Goal: Task Accomplishment & Management: Complete application form

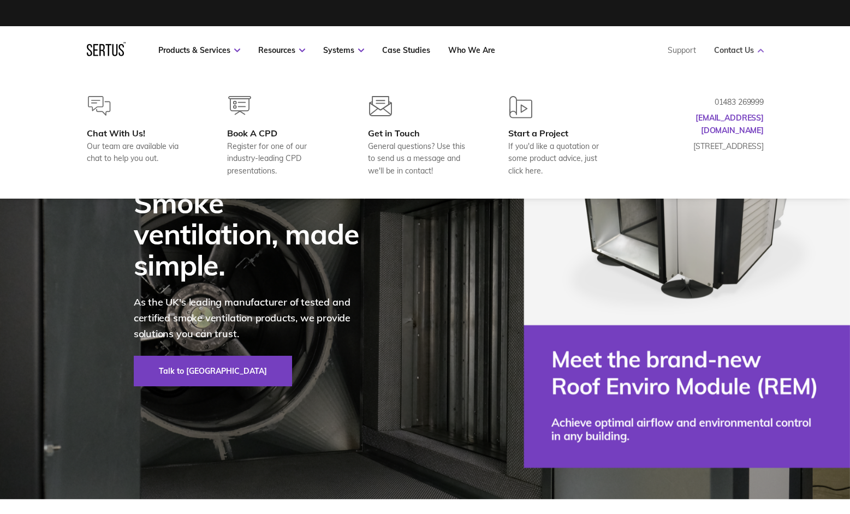
click at [738, 47] on link "Contact Us" at bounding box center [739, 50] width 50 height 10
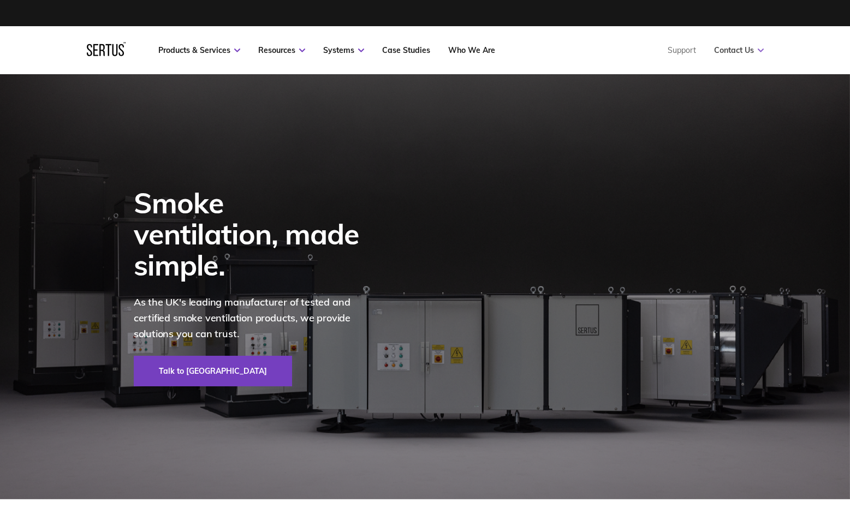
click at [738, 47] on link "Contact Us" at bounding box center [739, 50] width 50 height 10
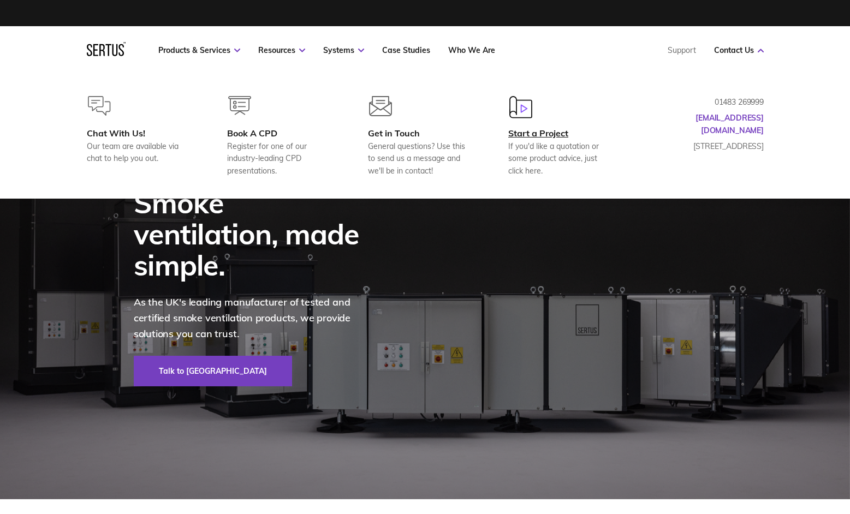
click at [562, 138] on div "Start a Project" at bounding box center [560, 133] width 105 height 11
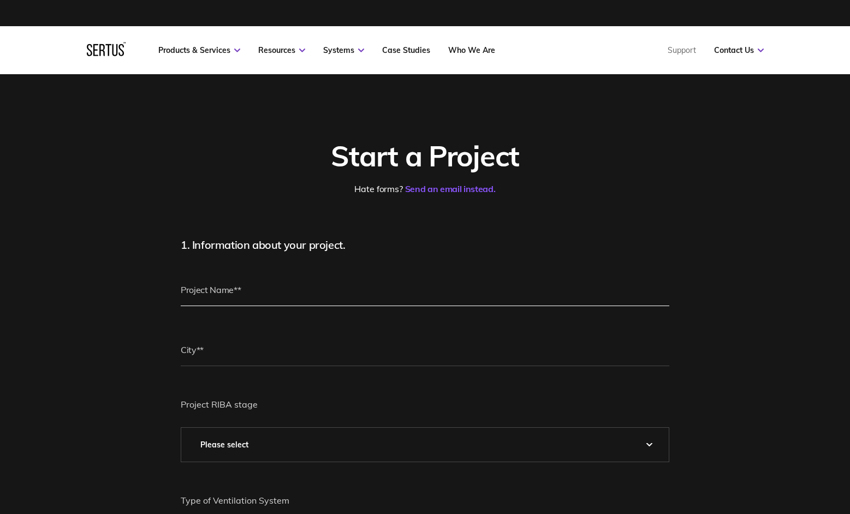
click at [247, 296] on input "text" at bounding box center [425, 289] width 489 height 33
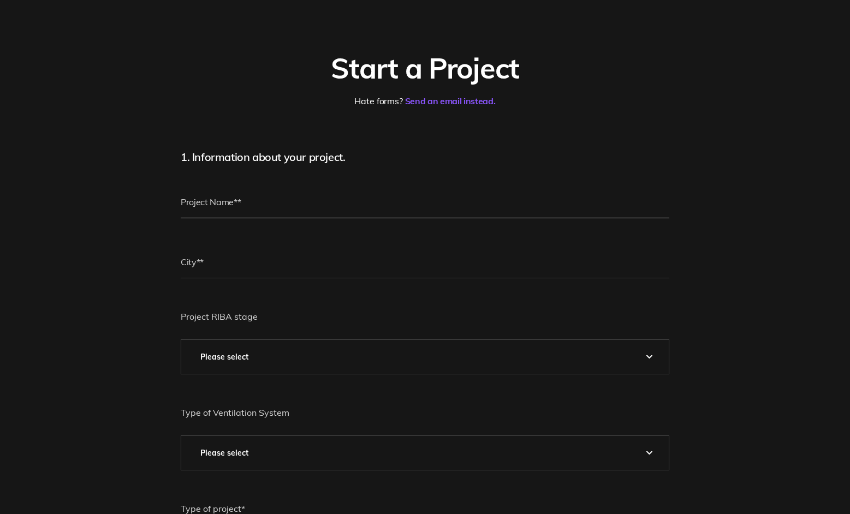
scroll to position [89, 0]
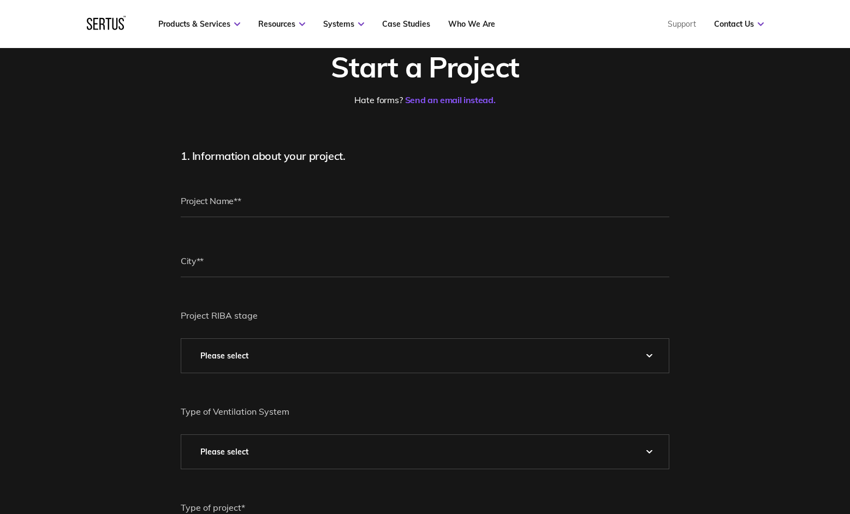
click at [540, 361] on select "Please Select 0 – Strategic Definition 1 - Preparation & Brief 2 - Concept Desi…" at bounding box center [424, 356] width 487 height 34
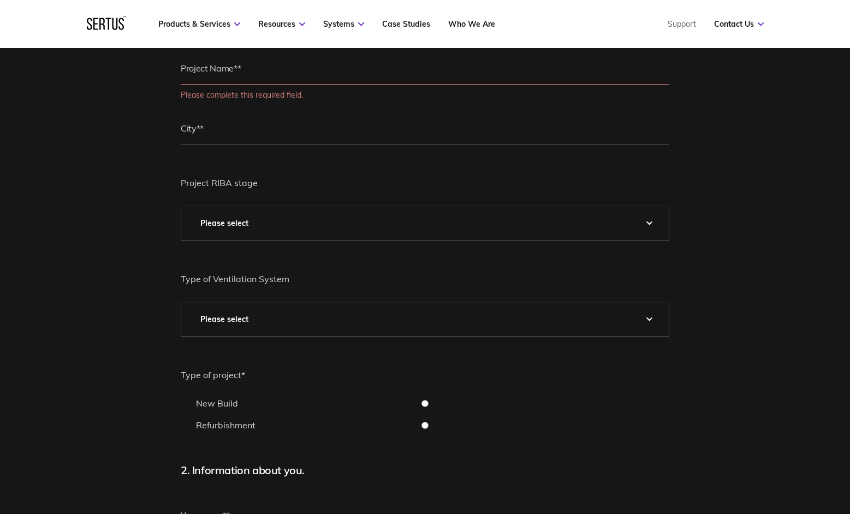
scroll to position [225, 0]
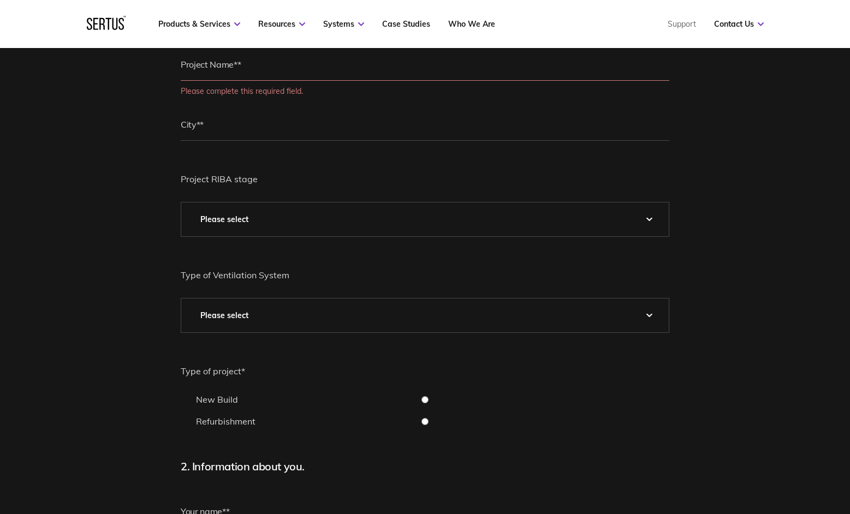
click at [536, 316] on select "Please Select Natural Mechanical Car Park Pressurisation" at bounding box center [424, 316] width 487 height 34
select select "Natural"
click at [181, 299] on select "Please Select Natural Mechanical Car Park Pressurisation" at bounding box center [424, 316] width 487 height 34
click at [560, 213] on select "Please Select 0 – Strategic Definition 1 - Preparation & Brief 2 - Concept Desi…" at bounding box center [424, 220] width 487 height 34
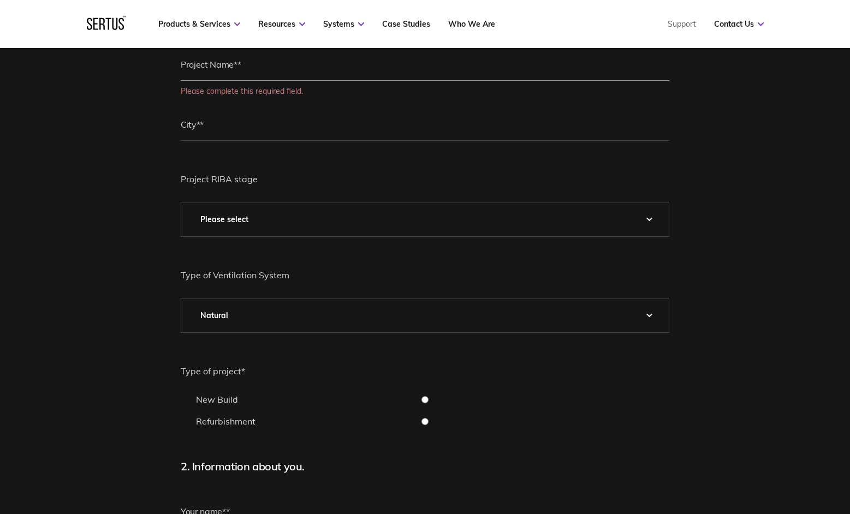
click at [433, 225] on select "Please Select 0 – Strategic Definition 1 - Preparation & Brief 2 - Concept Desi…" at bounding box center [424, 220] width 487 height 34
select select "4 - Technical Design"
click at [181, 203] on select "Please Select 0 – Strategic Definition 1 - Preparation & Brief 2 - Concept Desi…" at bounding box center [424, 220] width 487 height 34
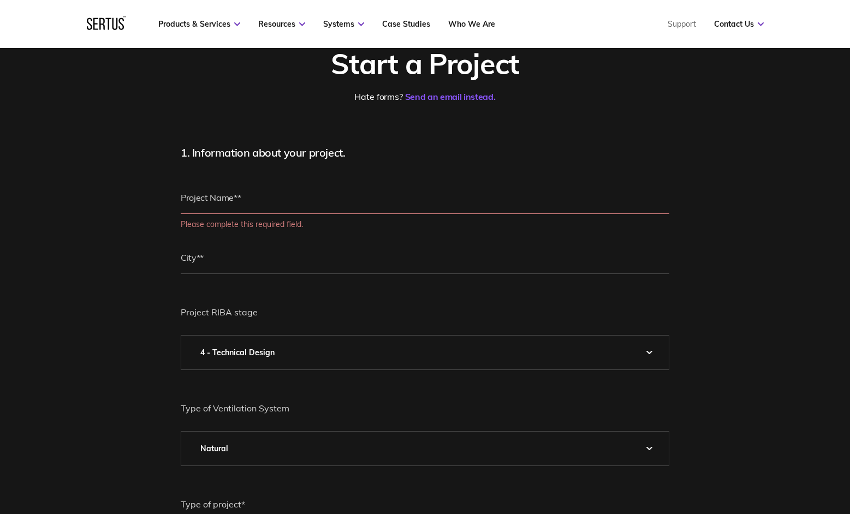
scroll to position [98, 0]
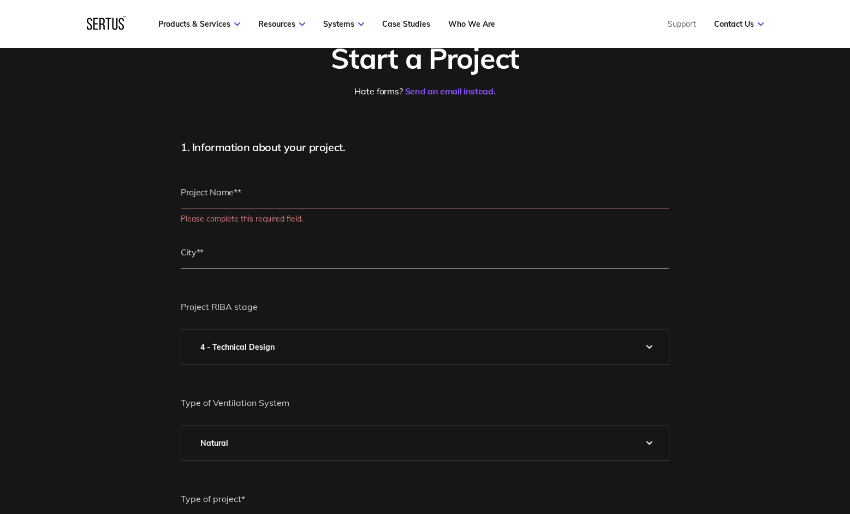
click at [368, 265] on input "text" at bounding box center [425, 252] width 489 height 33
type input "[GEOGRAPHIC_DATA]"
click at [281, 196] on input "text" at bounding box center [425, 192] width 489 height 33
paste input "[GEOGRAPHIC_DATA]"
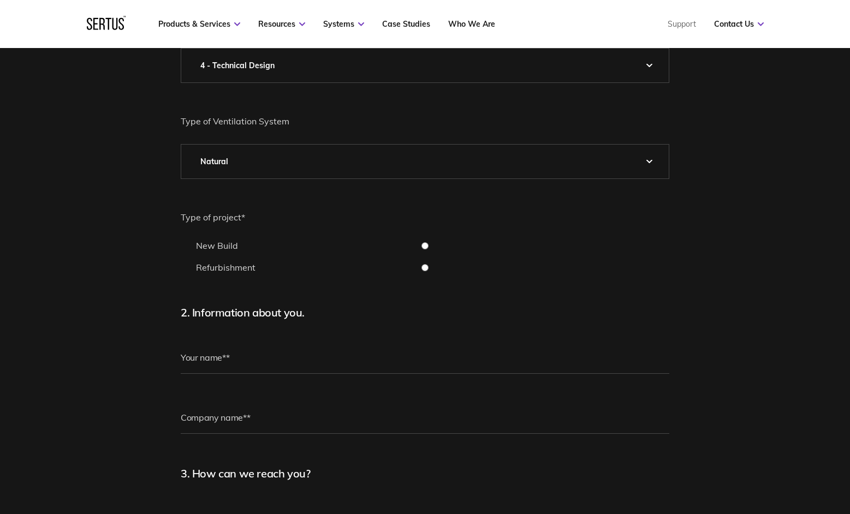
scroll to position [383, 0]
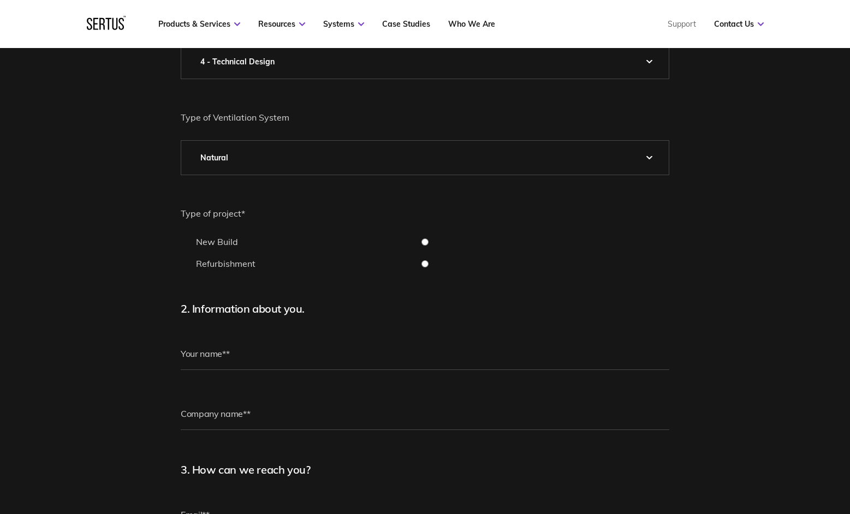
type input "[GEOGRAPHIC_DATA]"
click at [240, 349] on input "text" at bounding box center [425, 353] width 489 height 33
type input "[PERSON_NAME]"
click at [254, 418] on input "text" at bounding box center [425, 413] width 489 height 33
type input "TGM Electrics Ltd"
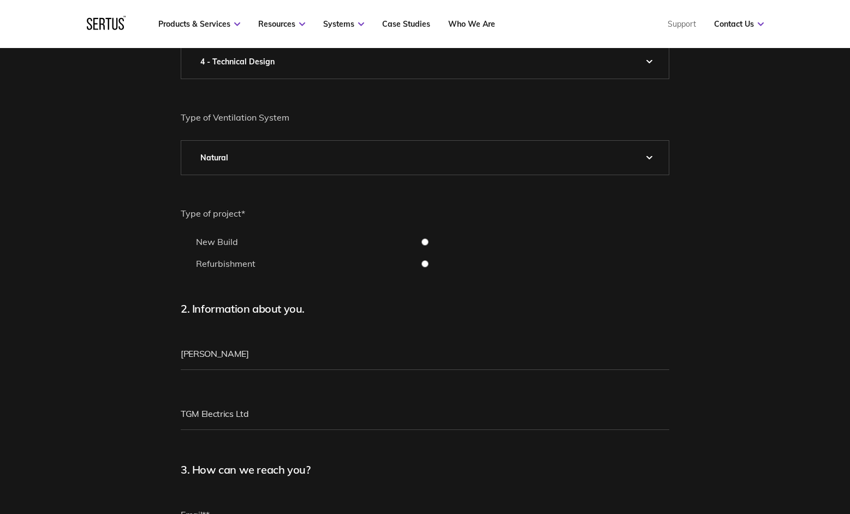
type input "[EMAIL_ADDRESS][DOMAIN_NAME]"
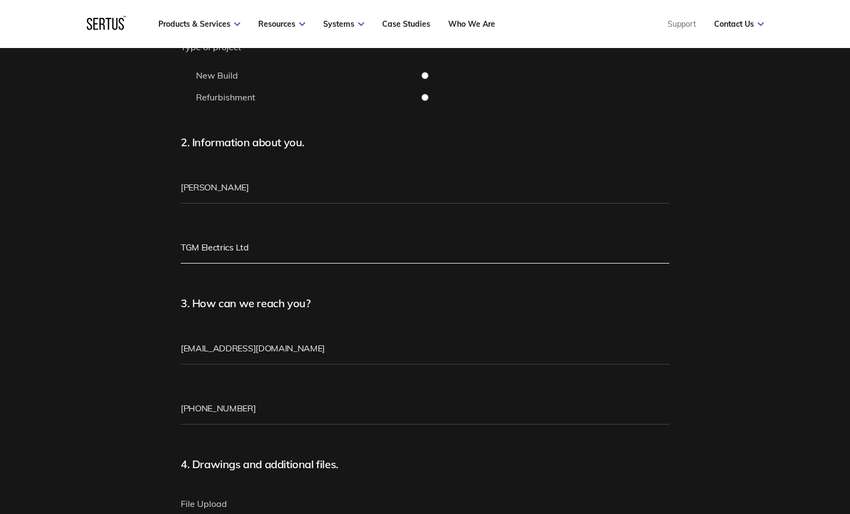
scroll to position [558, 0]
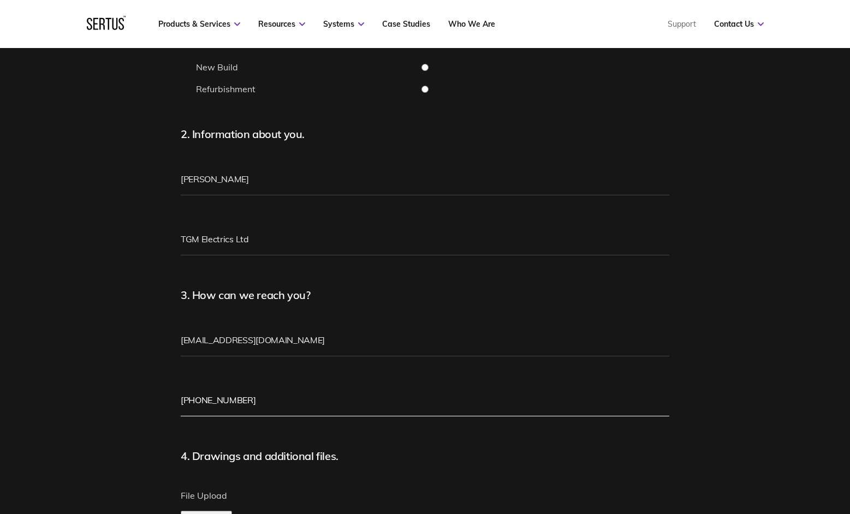
click at [325, 389] on input "[PHONE_NUMBER]" at bounding box center [425, 400] width 489 height 33
type input "[PHONE_NUMBER]"
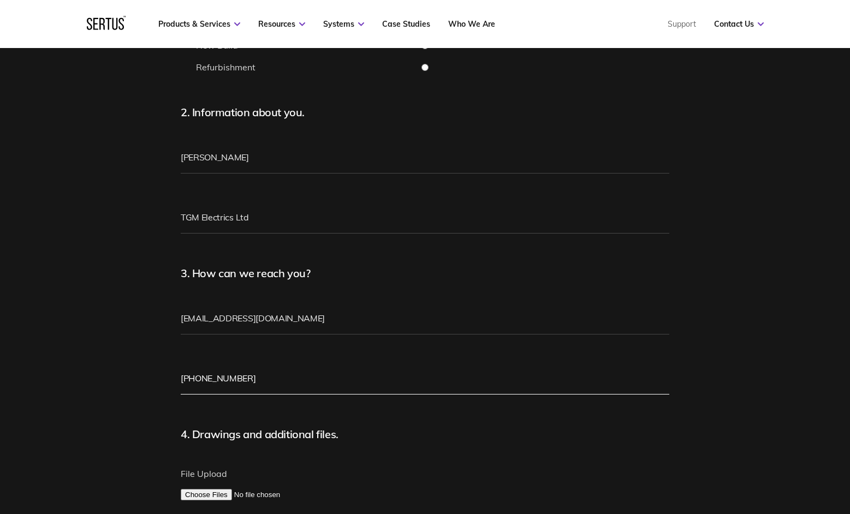
scroll to position [303, 0]
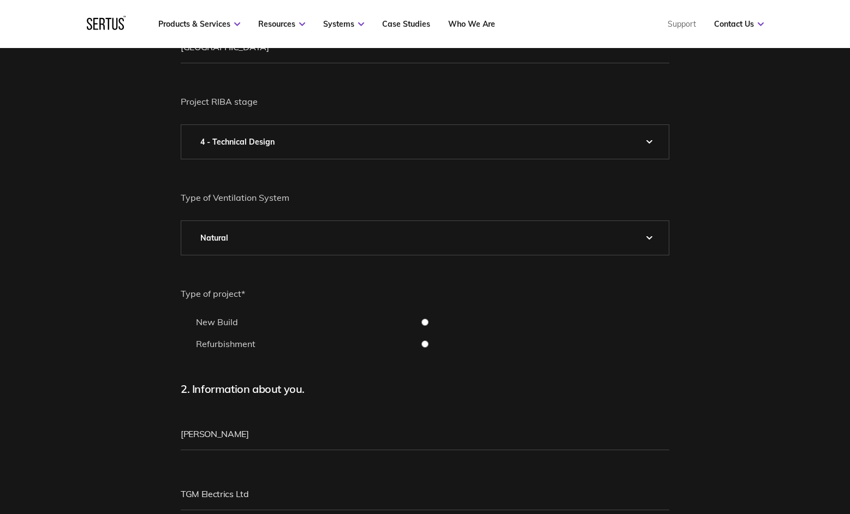
click at [431, 323] on input "New Build" at bounding box center [425, 322] width 489 height 7
radio input "true"
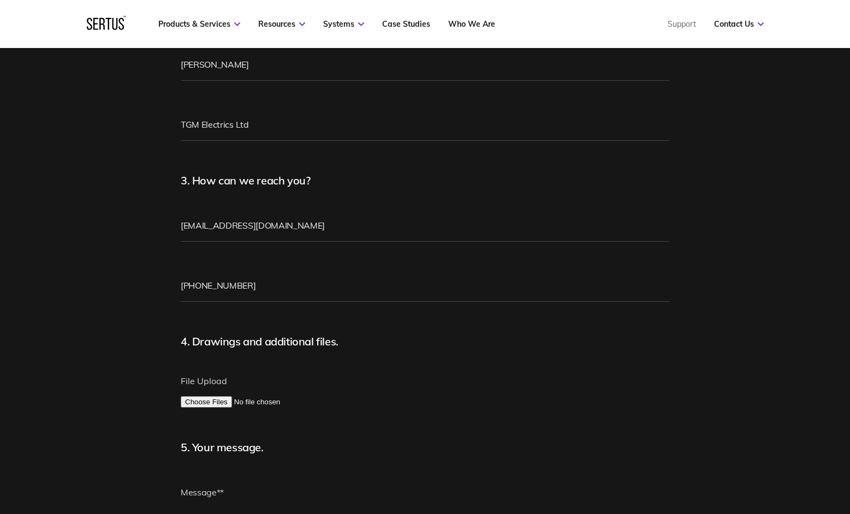
scroll to position [755, 0]
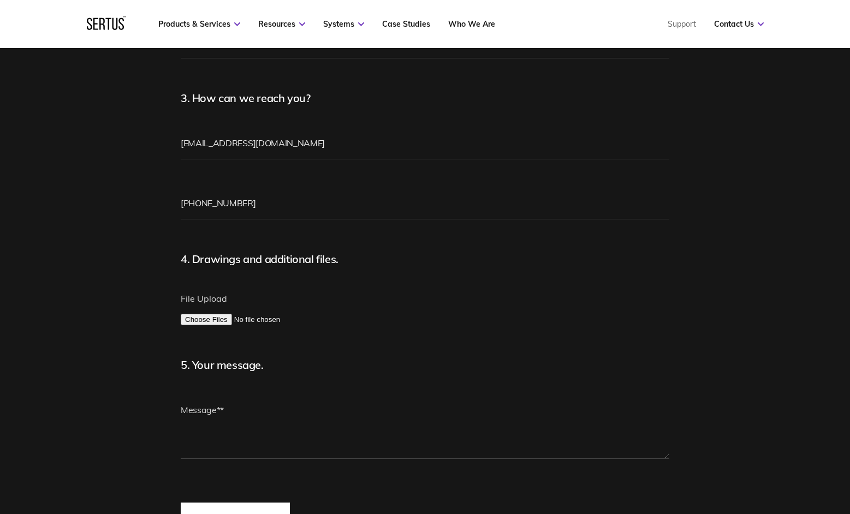
click at [216, 320] on input "File Upload" at bounding box center [425, 319] width 489 height 11
type input "C:\fakepath\Quantities.xlsx"
click at [300, 412] on textarea at bounding box center [425, 427] width 489 height 66
drag, startPoint x: 508, startPoint y: 439, endPoint x: 187, endPoint y: 403, distance: 322.9
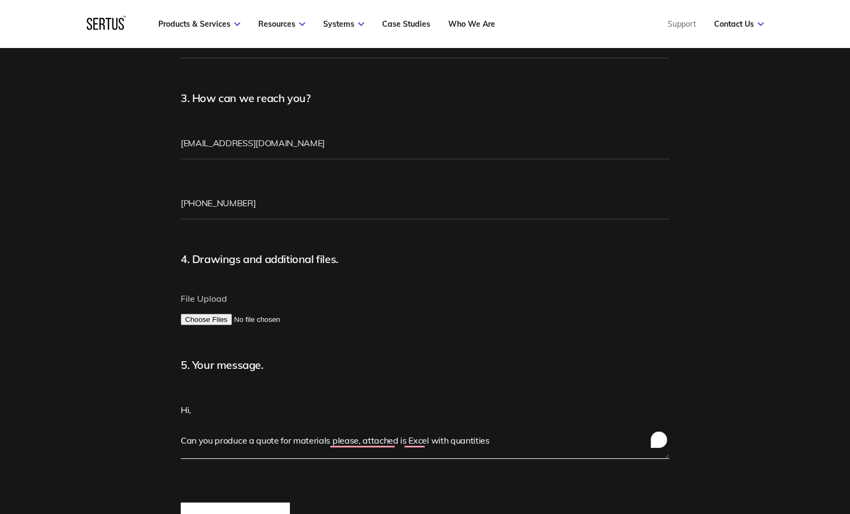
paste textarea "Please find attached an Excel spreadsheet detailing the material quantities req…"
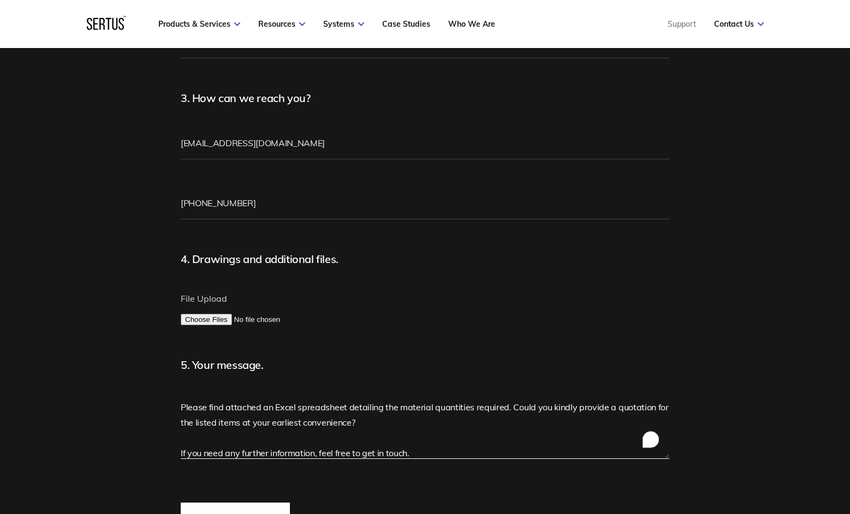
scroll to position [0, 0]
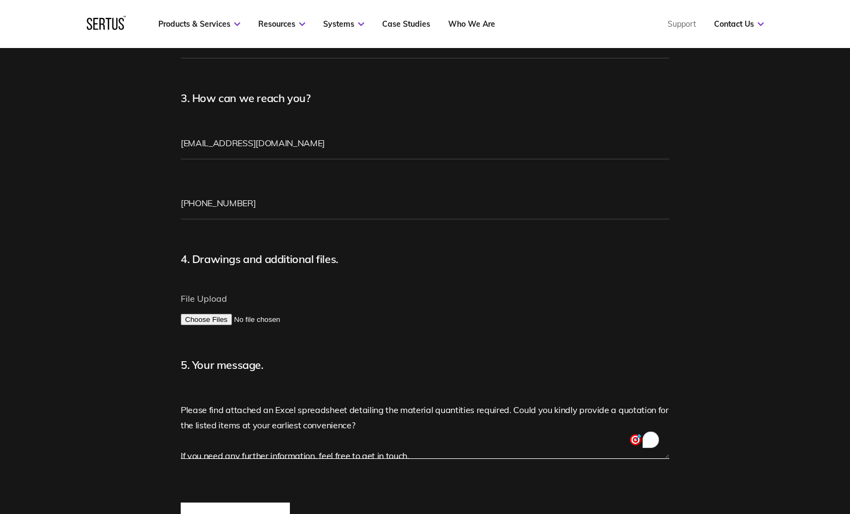
click at [183, 410] on textarea "Please find attached an Excel spreadsheet detailing the material quantities req…" at bounding box center [425, 427] width 489 height 66
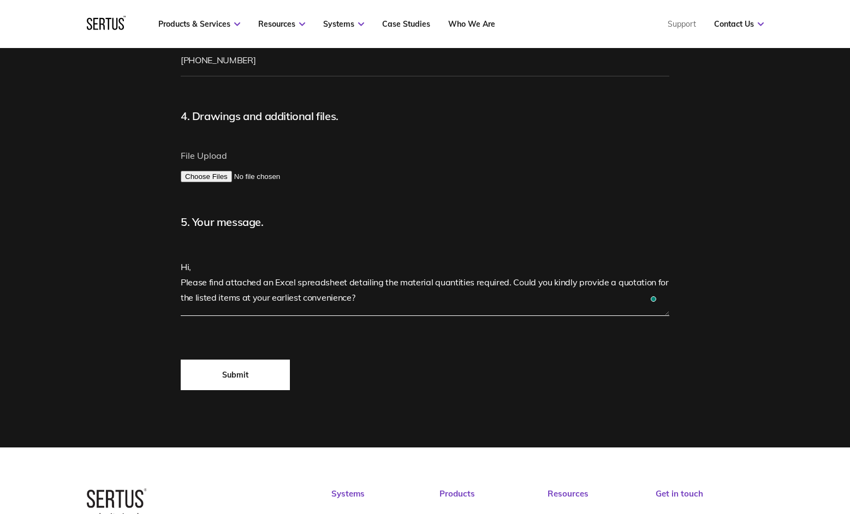
scroll to position [926, 0]
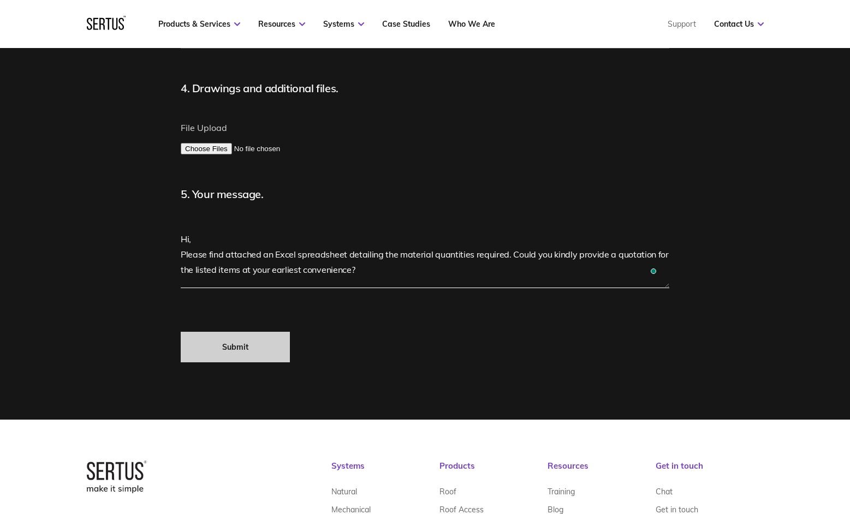
type textarea "Hi, Please find attached an Excel spreadsheet detailing the material quantities…"
click at [241, 347] on input "Submit" at bounding box center [235, 347] width 109 height 31
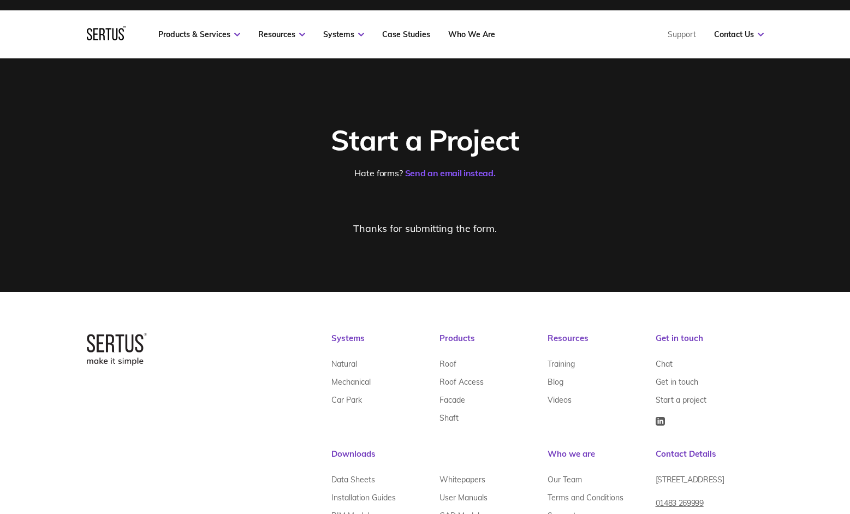
scroll to position [0, 0]
